Goal: Task Accomplishment & Management: Manage account settings

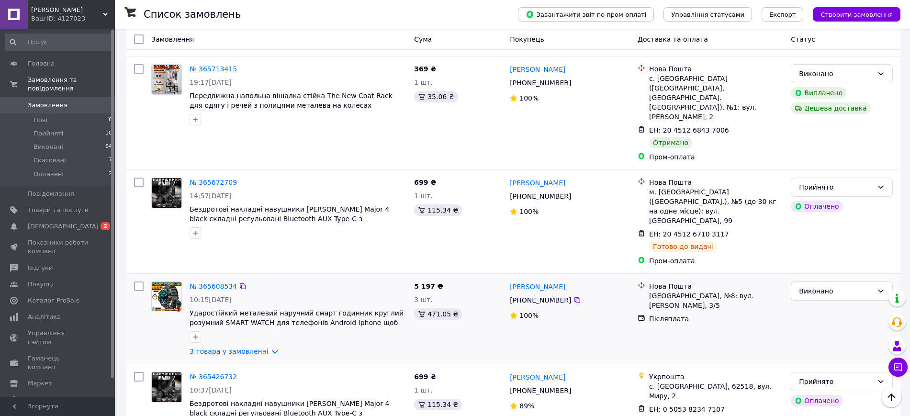
scroll to position [1137, 0]
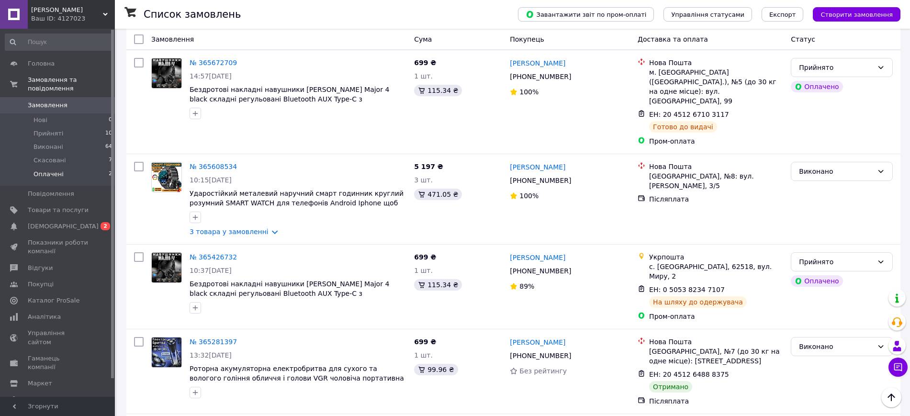
click at [42, 170] on span "Оплачені" at bounding box center [49, 174] width 30 height 9
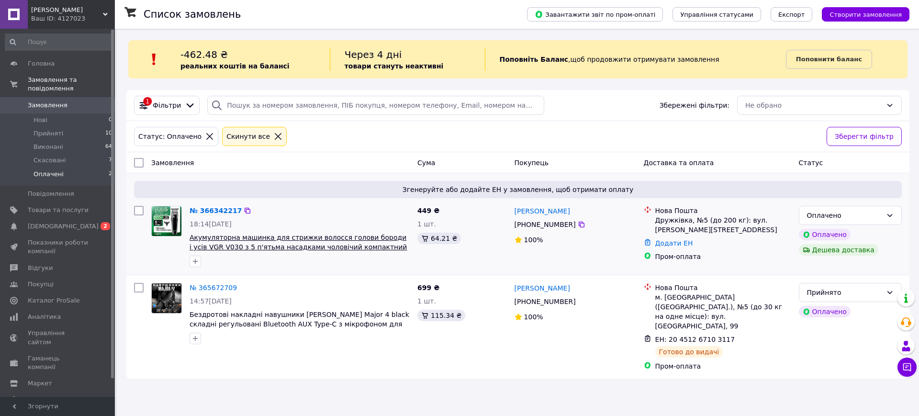
click at [331, 241] on span "Акумуляторна машинка для стрижки волосся голови бороди і усів VGR V030 з 5 п'ят…" at bounding box center [298, 247] width 217 height 27
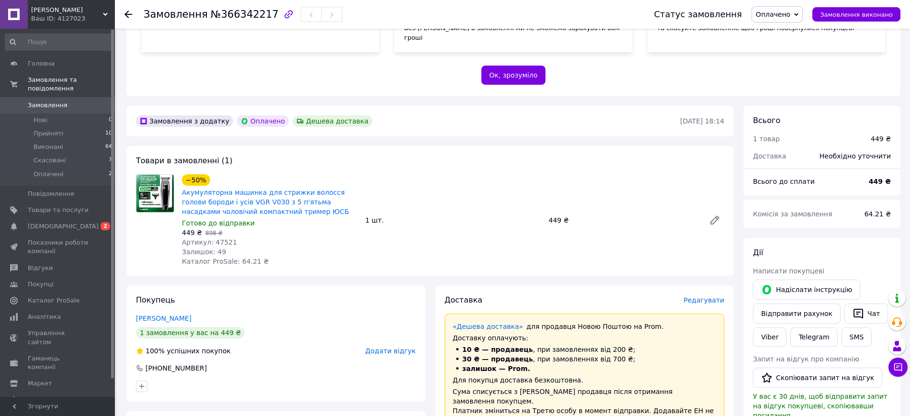
scroll to position [120, 0]
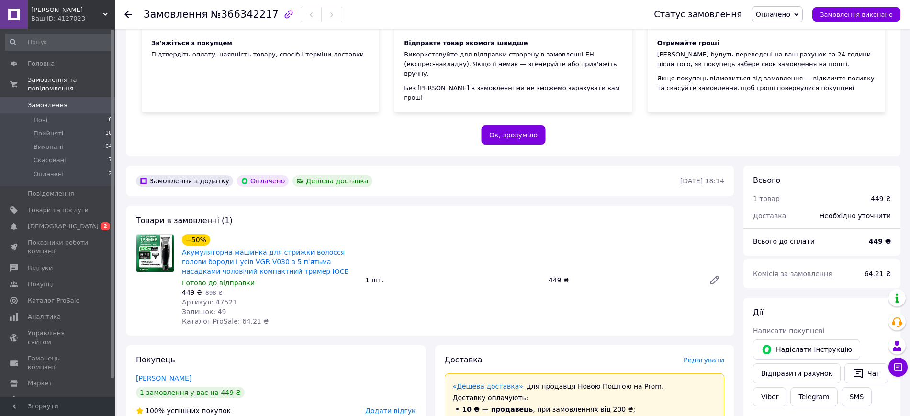
drag, startPoint x: 211, startPoint y: 296, endPoint x: 233, endPoint y: 288, distance: 23.5
click at [233, 288] on div "−50% Акумуляторна машинка для стрижки волосся голови бороди і усів VGR V030 з 5…" at bounding box center [269, 280] width 183 height 96
click at [227, 298] on span "Артикул: 47521" at bounding box center [209, 302] width 55 height 8
drag, startPoint x: 211, startPoint y: 290, endPoint x: 236, endPoint y: 289, distance: 25.4
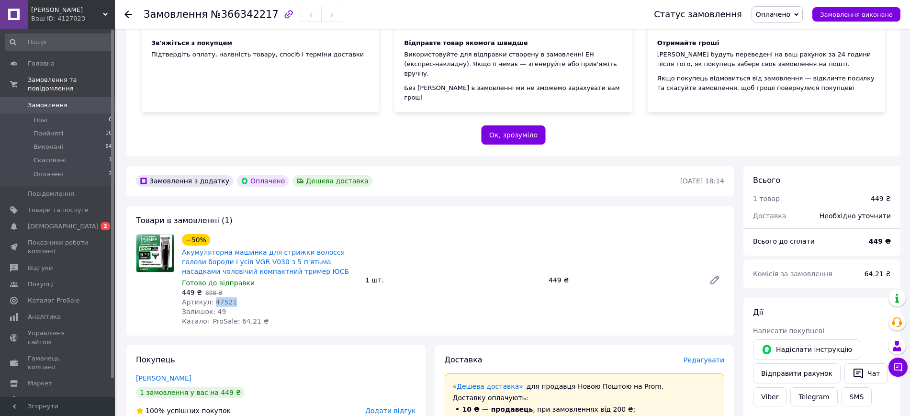
click at [236, 297] on div "Артикул: 47521" at bounding box center [270, 302] width 176 height 10
copy span "47521"
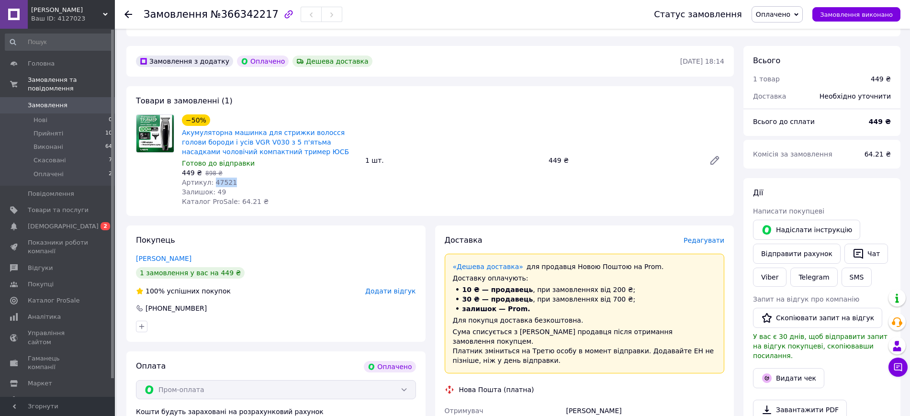
scroll to position [60, 0]
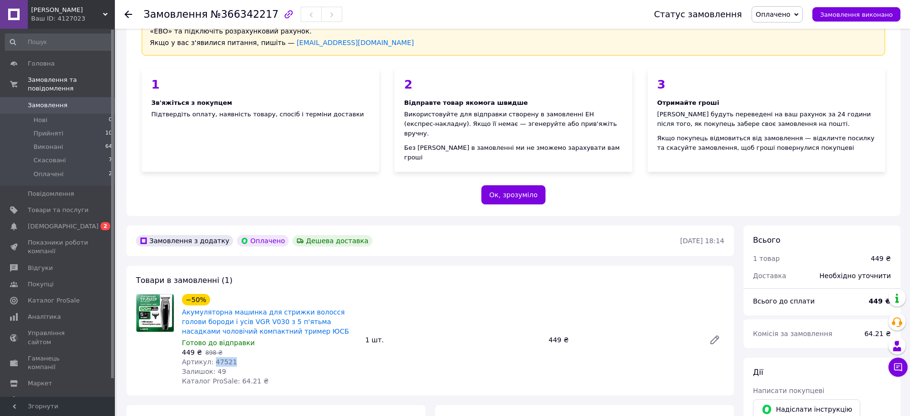
click at [788, 12] on span "Оплачено" at bounding box center [773, 15] width 34 height 8
click at [790, 31] on li "Прийнято" at bounding box center [777, 33] width 50 height 14
click at [77, 222] on span "[DEMOGRAPHIC_DATA]" at bounding box center [58, 226] width 61 height 9
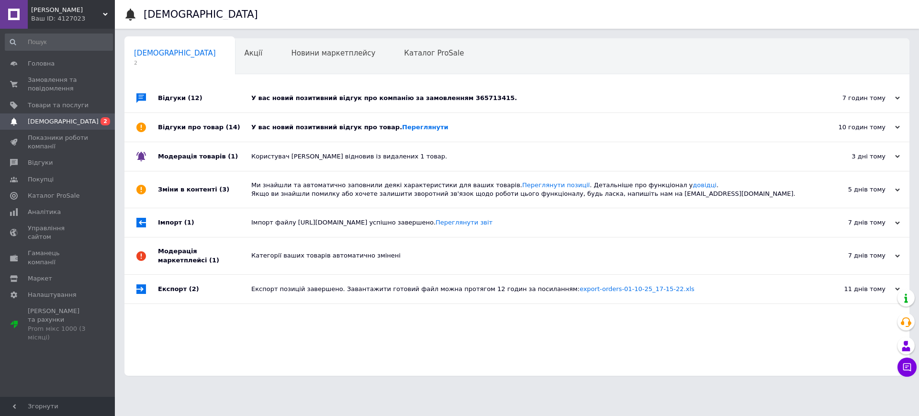
click at [313, 101] on div "У вас новий позитивний відгук про компанію за замовленням 365713415." at bounding box center [527, 98] width 553 height 9
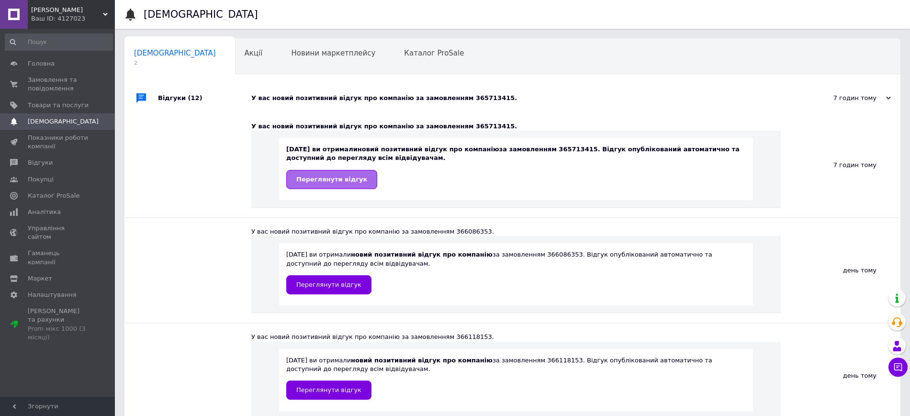
click at [324, 178] on span "Переглянути відгук" at bounding box center [331, 179] width 71 height 7
click at [47, 191] on span "Каталог ProSale" at bounding box center [54, 195] width 52 height 9
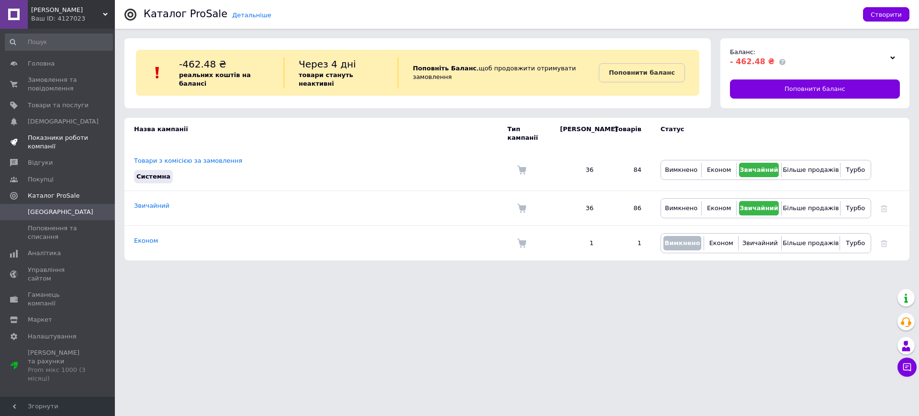
click at [62, 135] on span "Показники роботи компанії" at bounding box center [58, 142] width 61 height 17
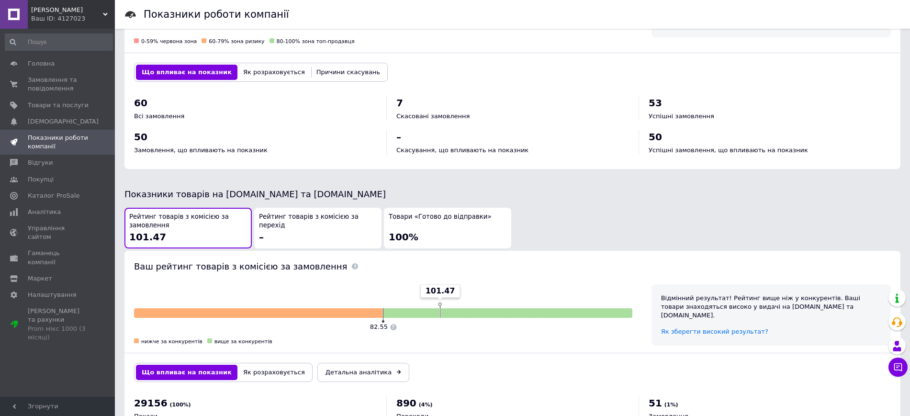
scroll to position [424, 0]
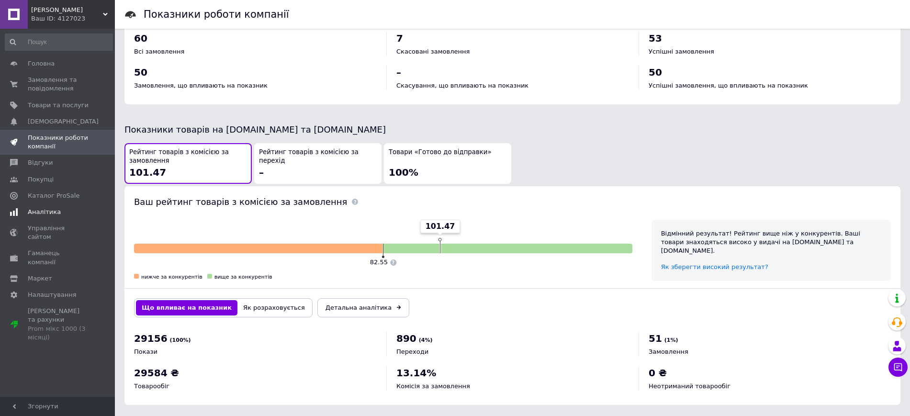
click at [36, 214] on span "Аналітика" at bounding box center [44, 212] width 33 height 9
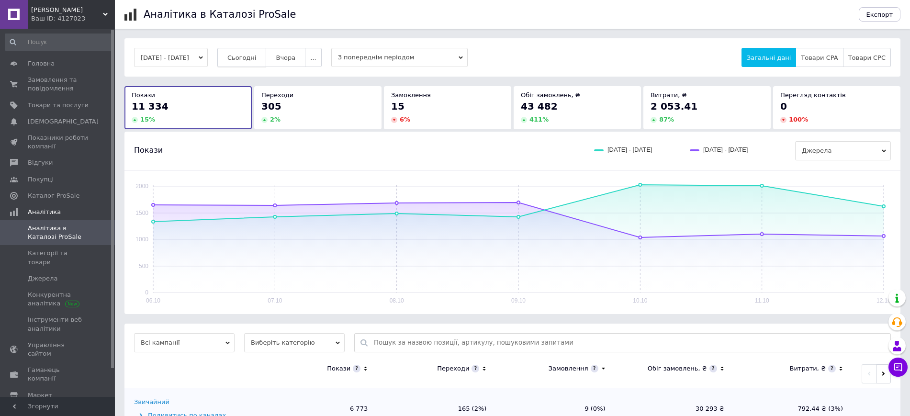
click at [257, 59] on span "Сьогодні" at bounding box center [241, 57] width 29 height 7
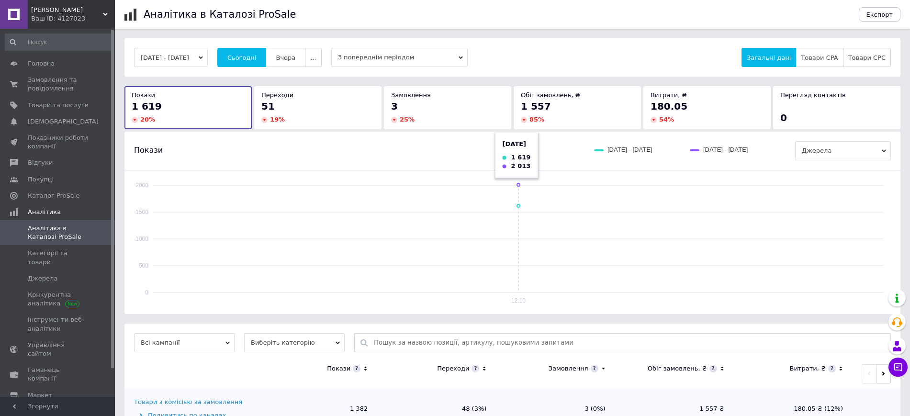
scroll to position [74, 0]
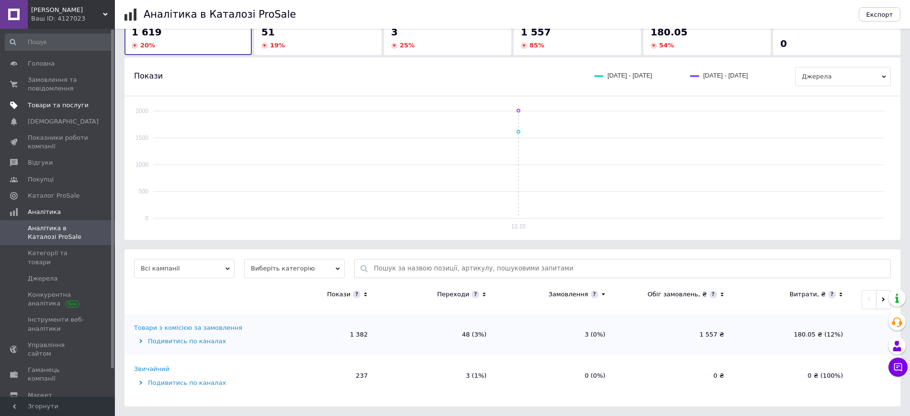
click at [45, 102] on span "Товари та послуги" at bounding box center [58, 105] width 61 height 9
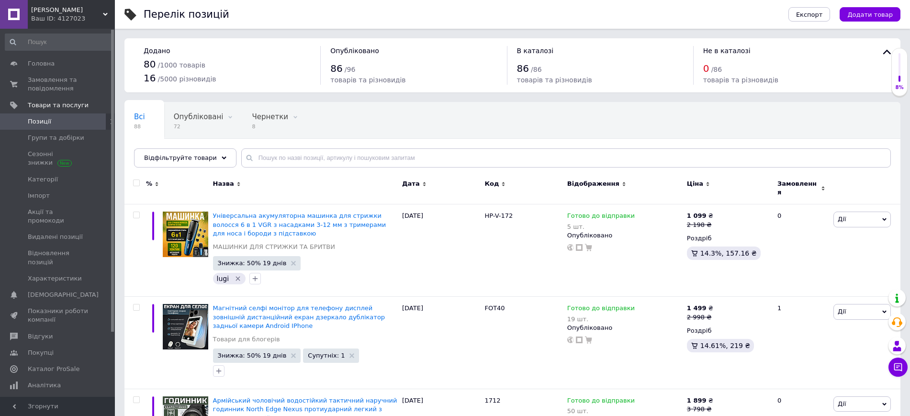
scroll to position [60, 0]
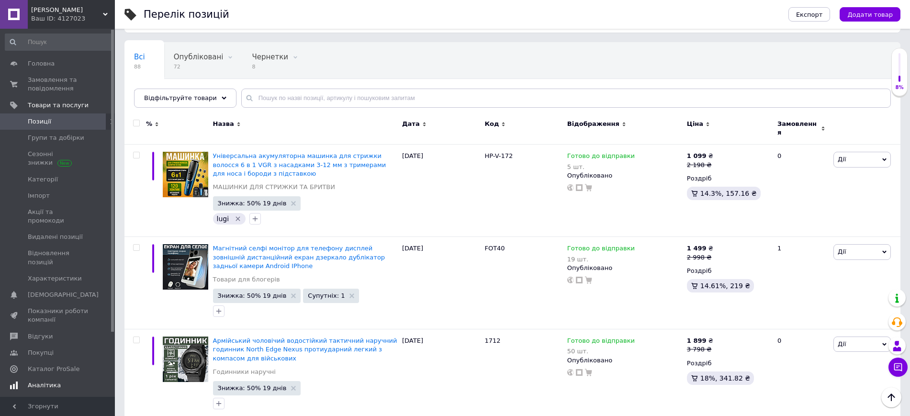
click at [56, 381] on span "Аналітика" at bounding box center [58, 385] width 61 height 9
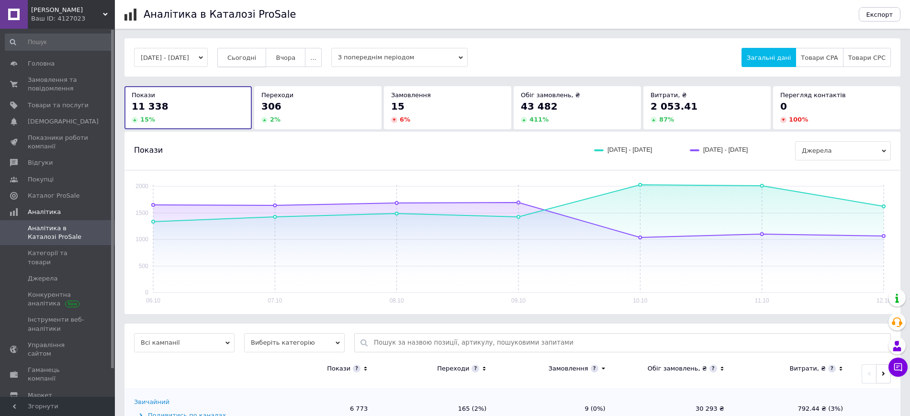
click at [241, 52] on button "Сьогодні" at bounding box center [241, 57] width 49 height 19
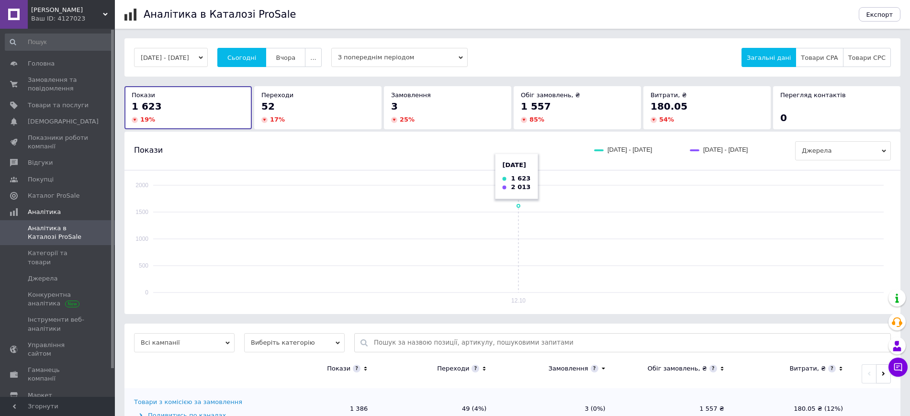
scroll to position [74, 0]
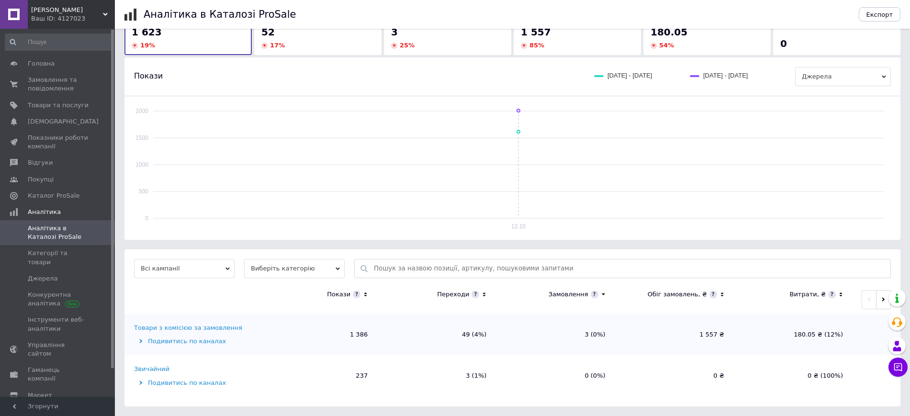
click at [313, 277] on span "Виберіть категорію" at bounding box center [294, 268] width 101 height 19
click at [308, 299] on li "Усі категорії" at bounding box center [294, 299] width 101 height 13
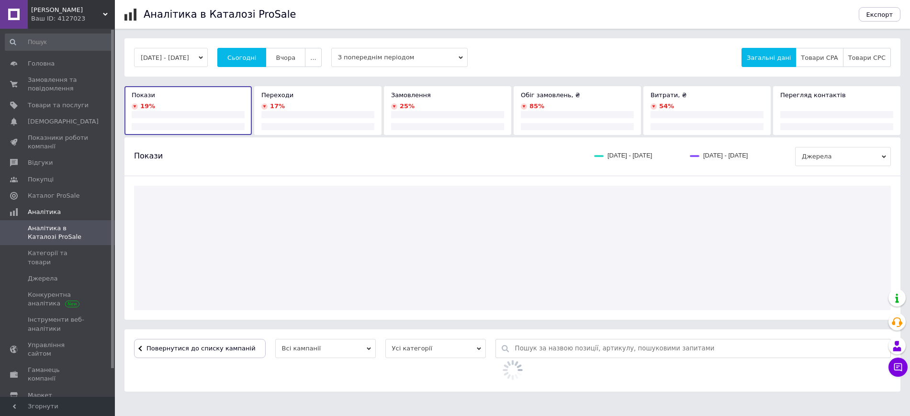
scroll to position [0, 0]
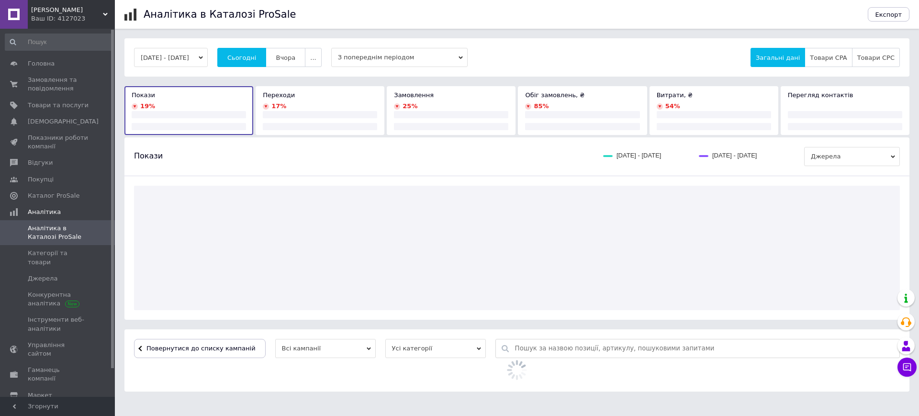
click at [308, 299] on div at bounding box center [516, 248] width 785 height 144
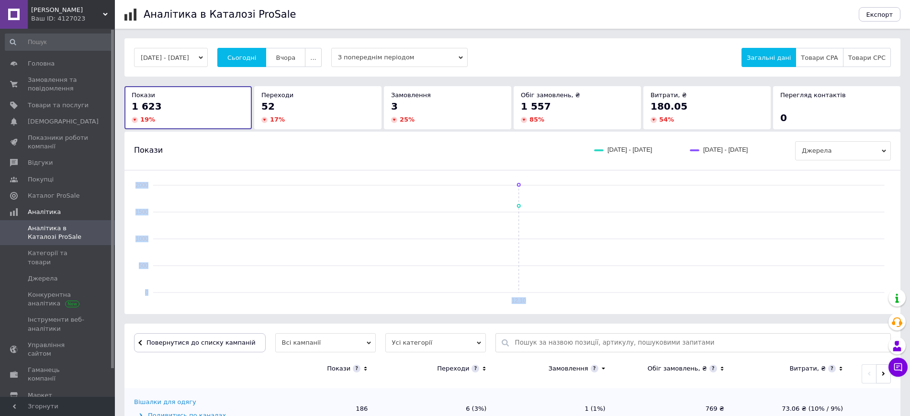
scroll to position [180, 0]
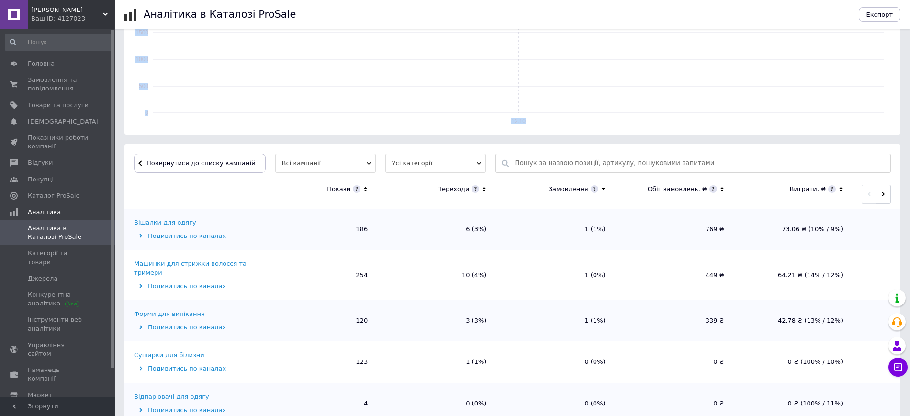
click at [385, 161] on span "Усі категорії" at bounding box center [435, 163] width 101 height 19
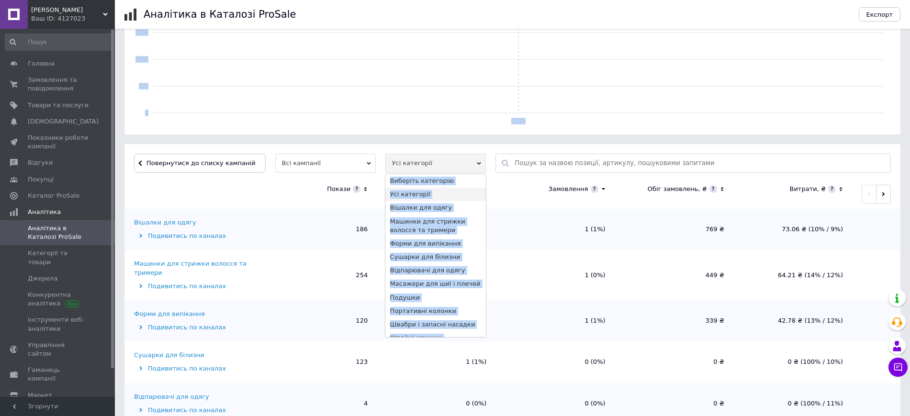
click at [430, 223] on li "Машинки для стрижки волосся та тримери" at bounding box center [435, 226] width 101 height 22
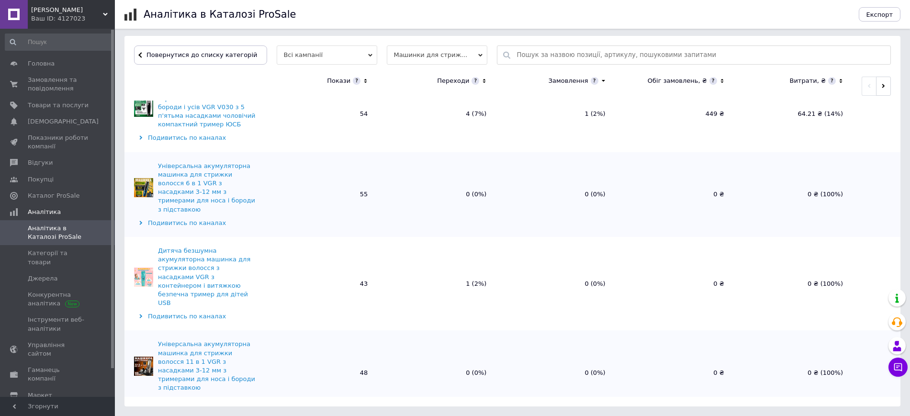
scroll to position [15, 0]
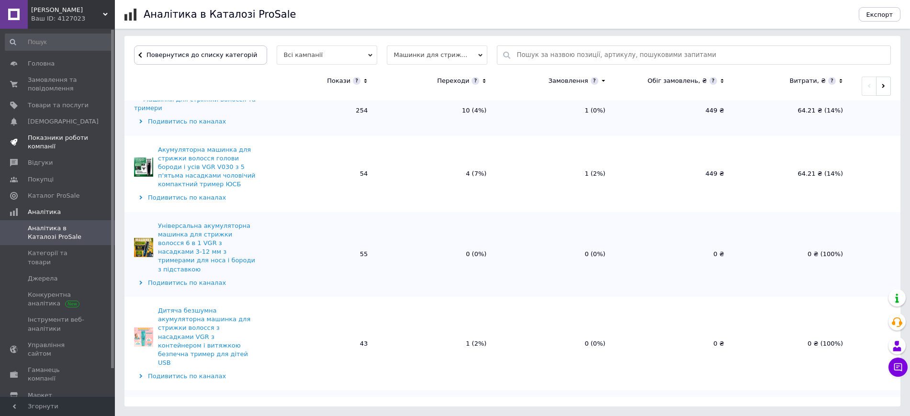
click at [69, 141] on span "Показники роботи компанії" at bounding box center [58, 142] width 61 height 17
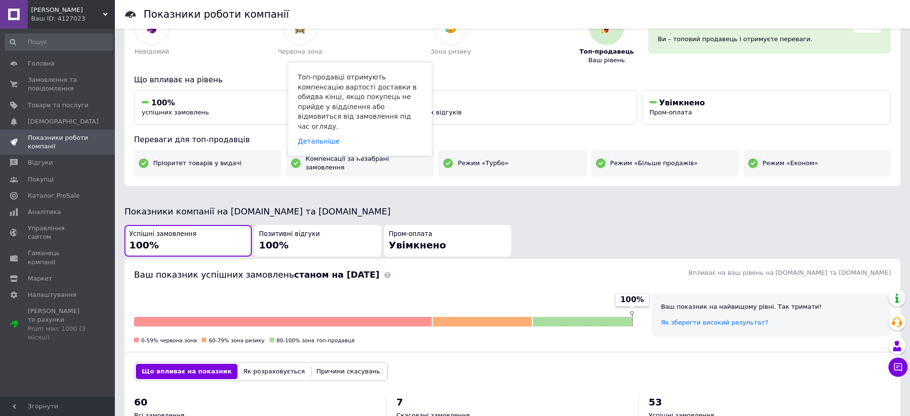
scroll to position [120, 0]
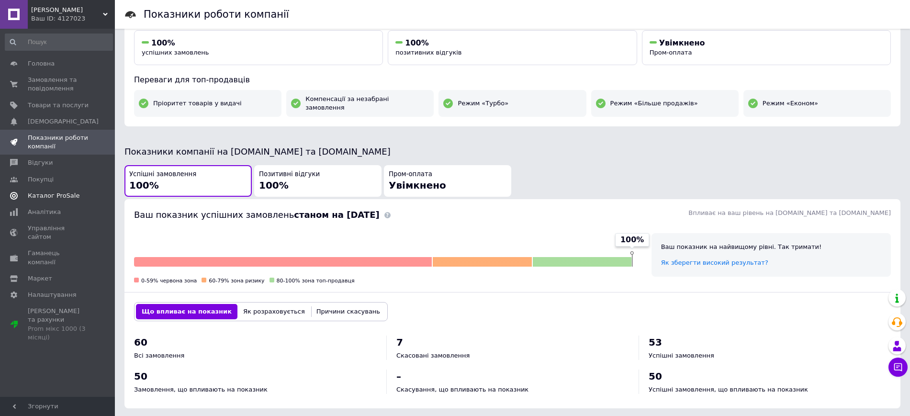
click at [68, 193] on span "Каталог ProSale" at bounding box center [54, 195] width 52 height 9
